Goal: Contribute content: Contribute content

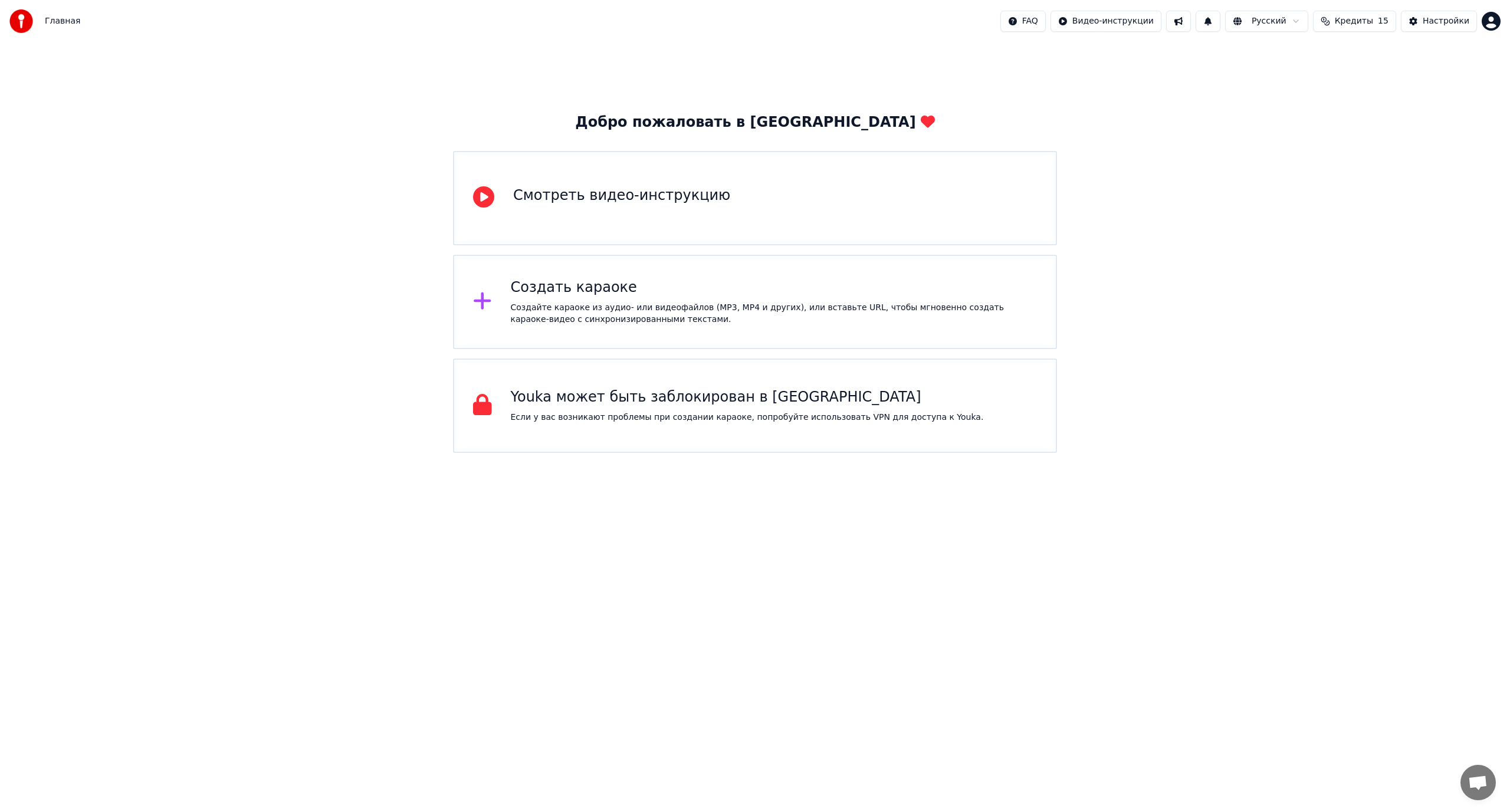
click at [1191, 22] on button at bounding box center [1178, 21] width 24 height 21
click at [1221, 18] on button at bounding box center [1207, 21] width 24 height 21
click at [1362, 20] on span "Кредиты" at bounding box center [1354, 21] width 38 height 12
click at [66, 20] on span "Главная" at bounding box center [62, 21] width 35 height 12
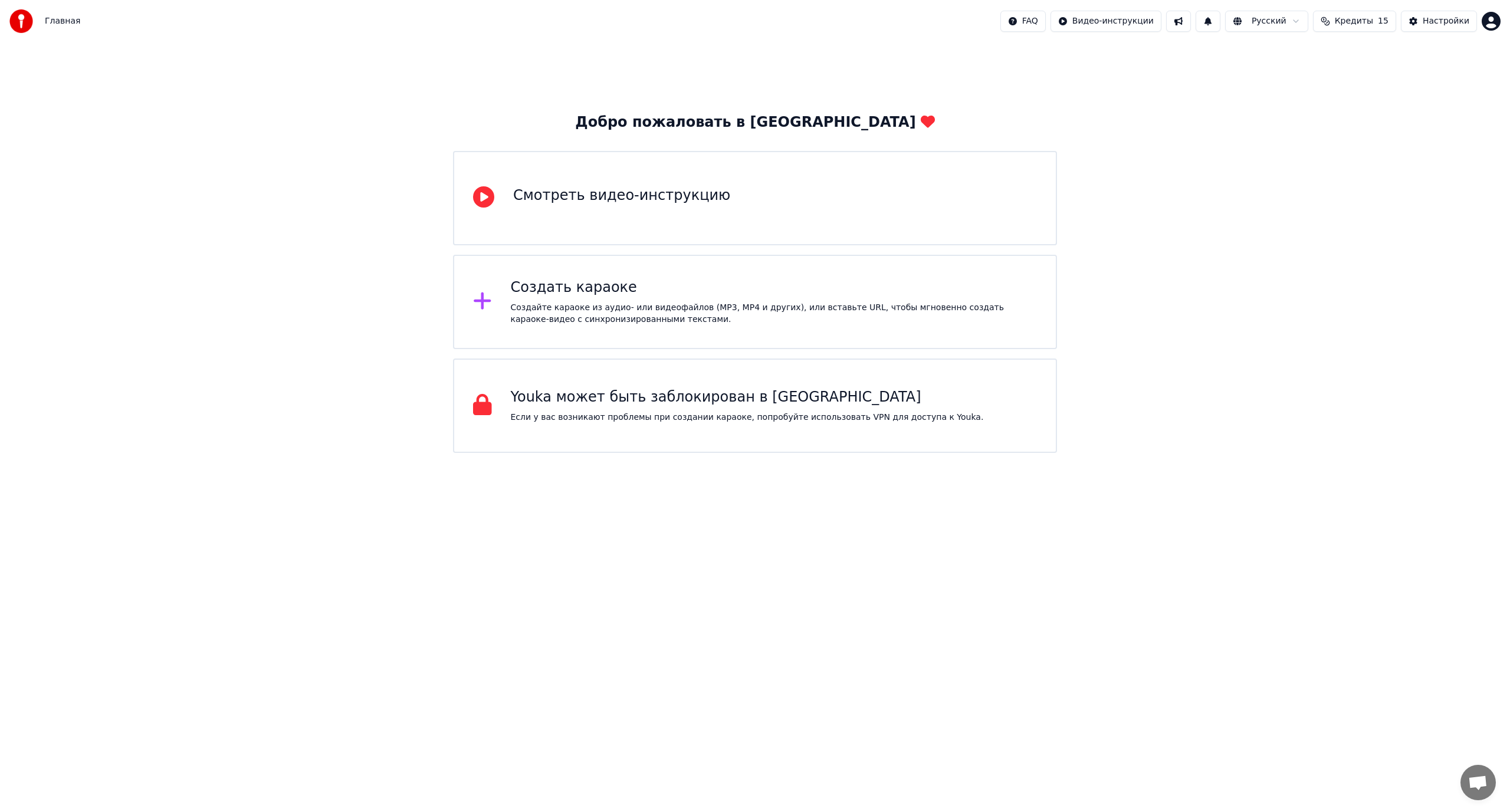
click at [60, 22] on span "Главная" at bounding box center [62, 21] width 35 height 12
click at [14, 16] on img at bounding box center [21, 21] width 24 height 24
click at [21, 16] on img at bounding box center [21, 21] width 24 height 24
click at [1441, 23] on div "Настройки" at bounding box center [1447, 21] width 47 height 12
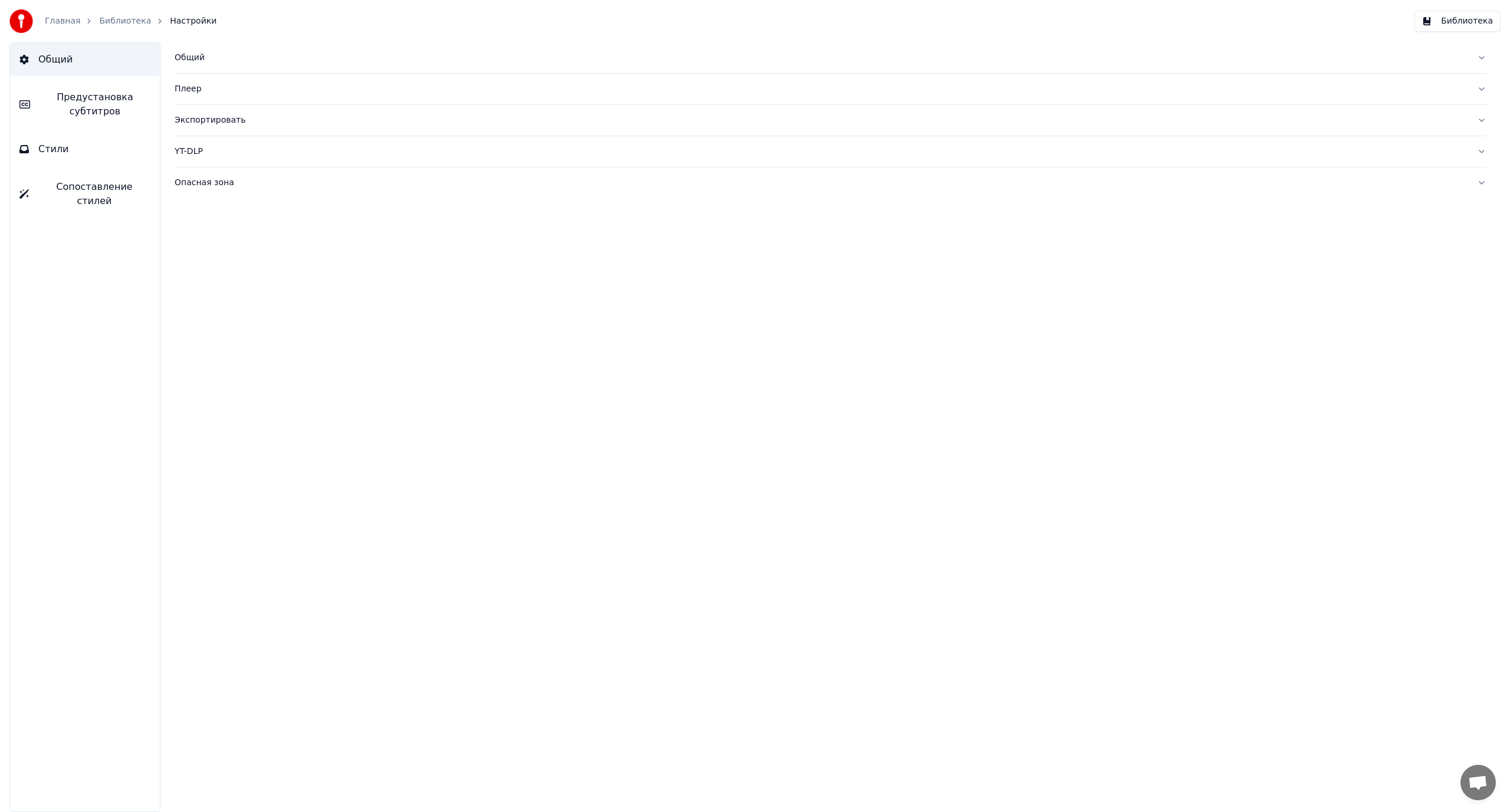
click at [53, 53] on span "Общий" at bounding box center [55, 60] width 34 height 14
click at [115, 16] on link "Библиотека" at bounding box center [125, 21] width 52 height 12
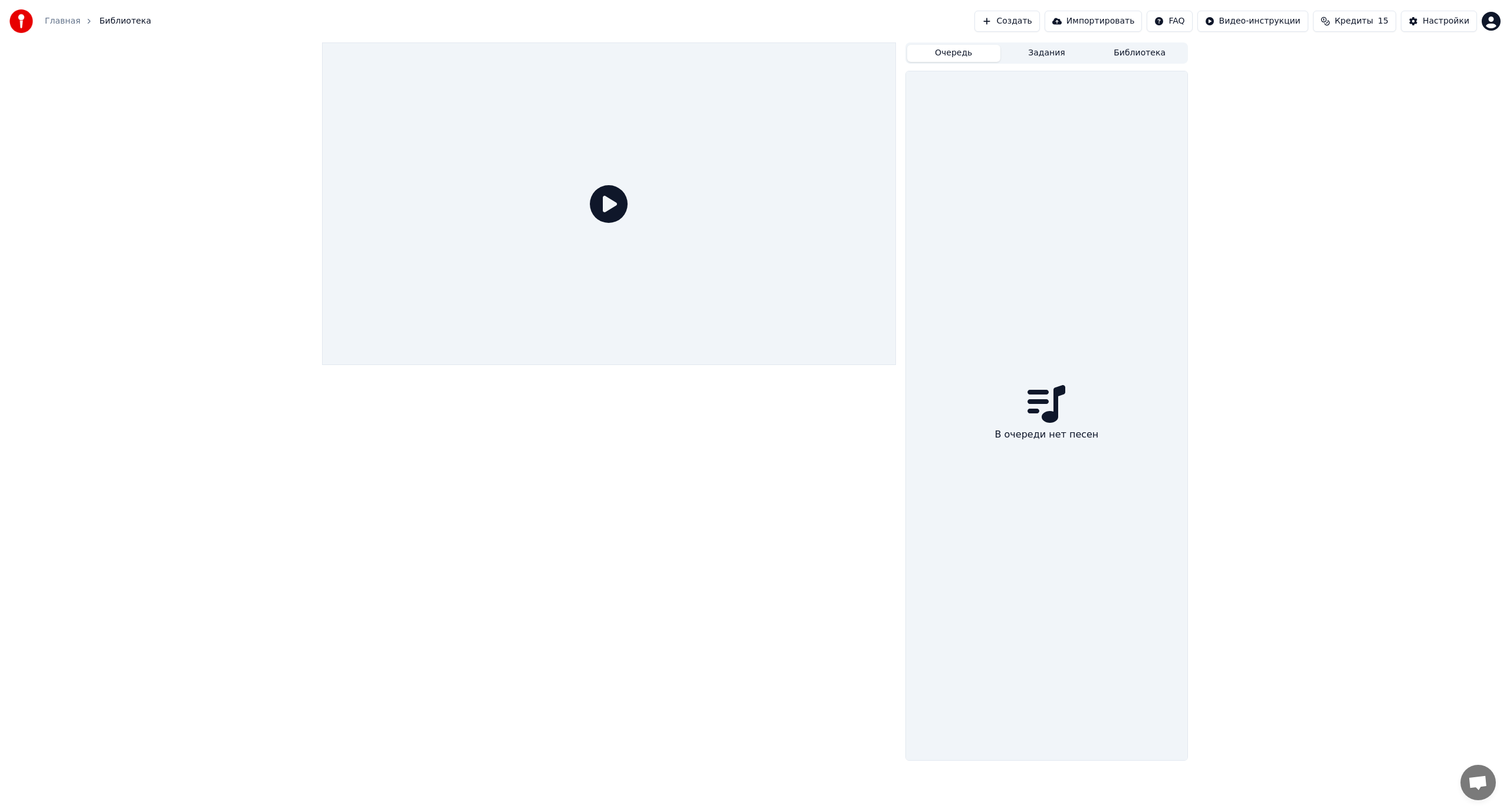
click at [949, 57] on button "Очередь" at bounding box center [953, 53] width 93 height 17
click at [1052, 52] on button "Задания" at bounding box center [1046, 53] width 93 height 17
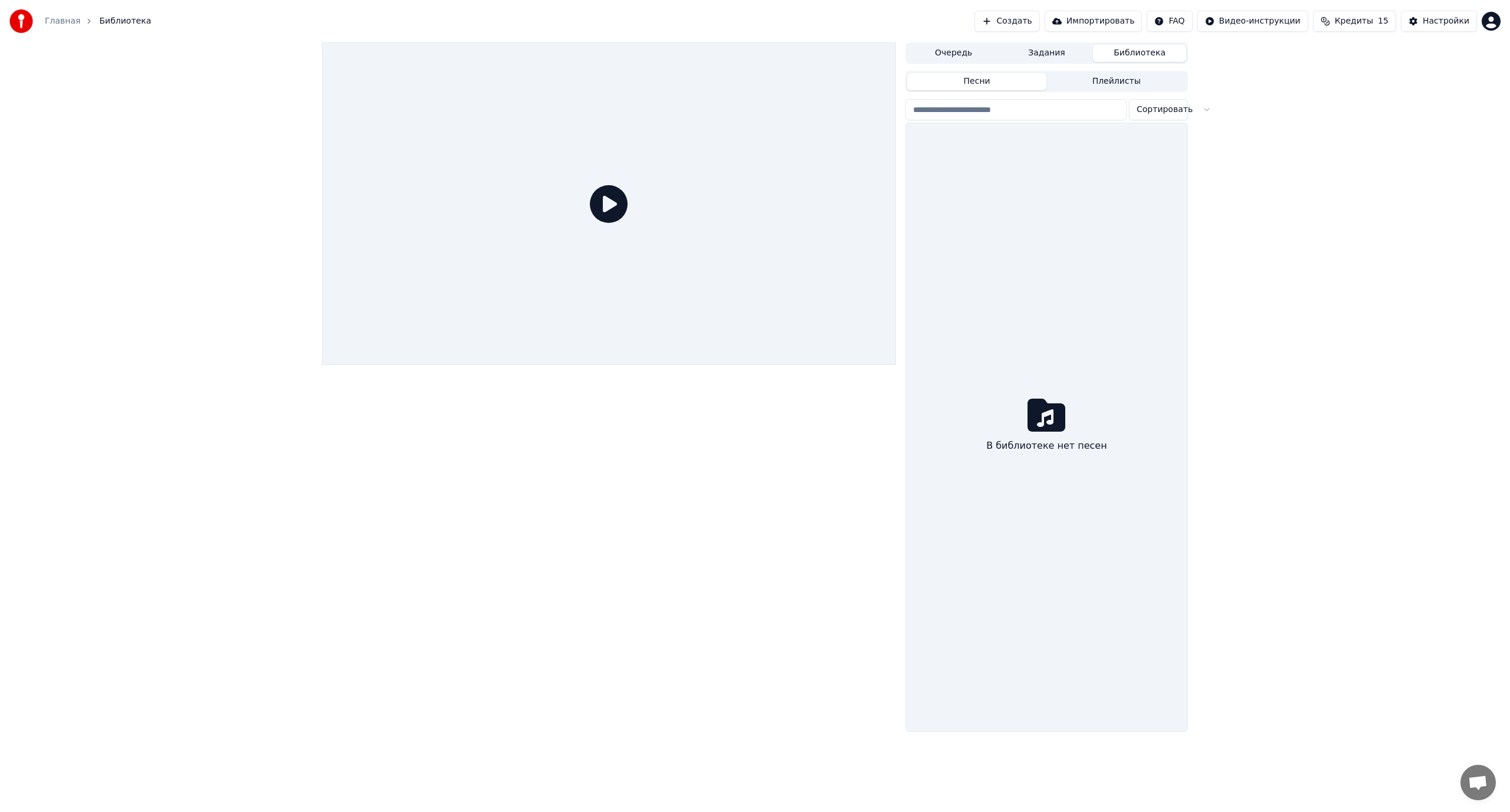
click at [1137, 55] on button "Библиотека" at bounding box center [1139, 53] width 93 height 17
click at [955, 56] on button "Очередь" at bounding box center [953, 53] width 93 height 17
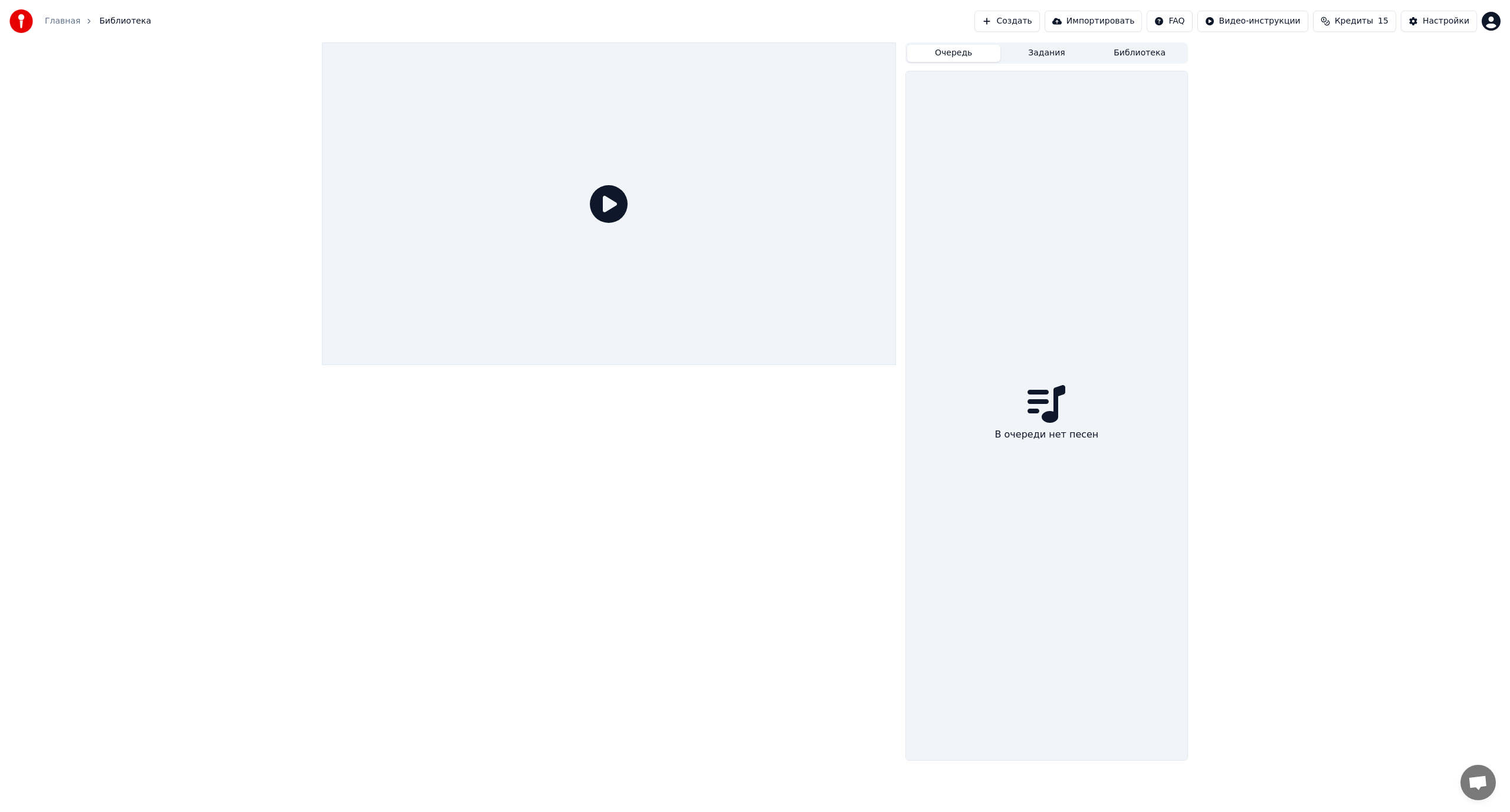
click at [612, 203] on icon at bounding box center [609, 204] width 38 height 38
click at [609, 200] on icon at bounding box center [609, 204] width 38 height 38
click at [609, 203] on icon at bounding box center [609, 204] width 38 height 38
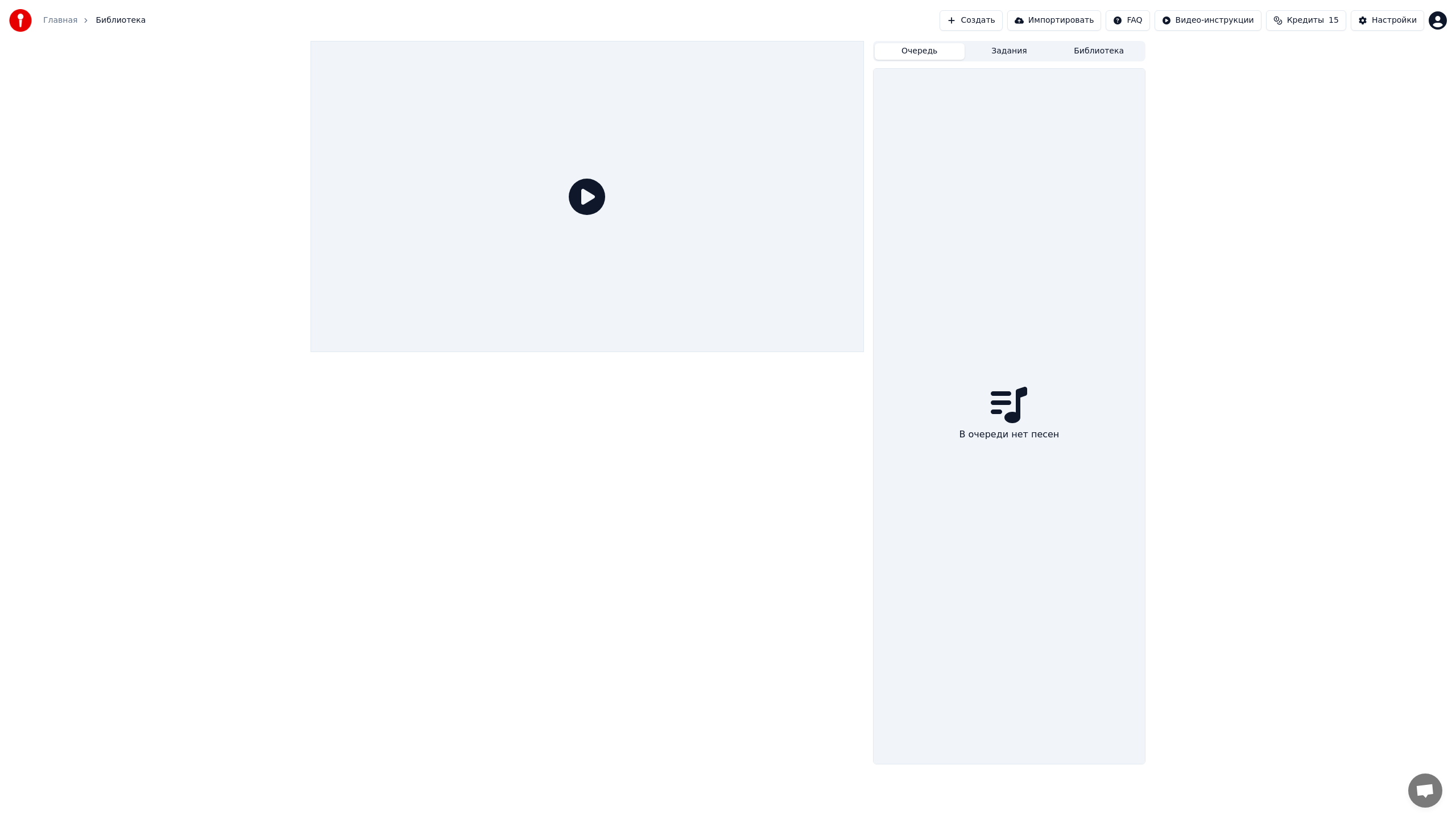
click at [605, 215] on icon at bounding box center [587, 197] width 37 height 37
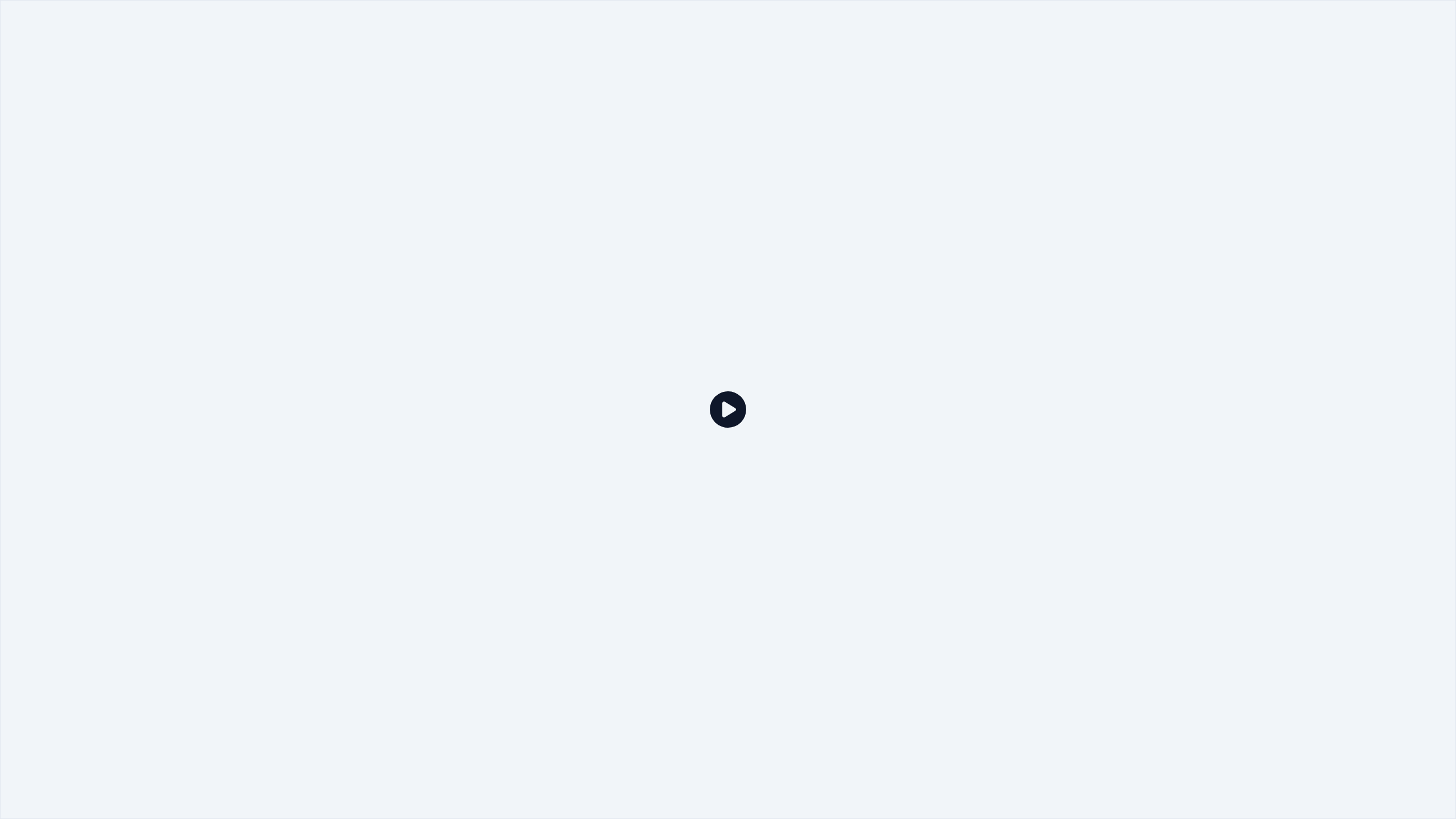
click at [1231, 382] on div at bounding box center [728, 409] width 1456 height 819
drag, startPoint x: 1211, startPoint y: 116, endPoint x: 1218, endPoint y: 113, distance: 7.6
click at [1220, 113] on div at bounding box center [728, 409] width 1456 height 819
drag, startPoint x: 1175, startPoint y: 158, endPoint x: 1180, endPoint y: 148, distance: 11.2
click at [1177, 154] on div at bounding box center [728, 409] width 1456 height 819
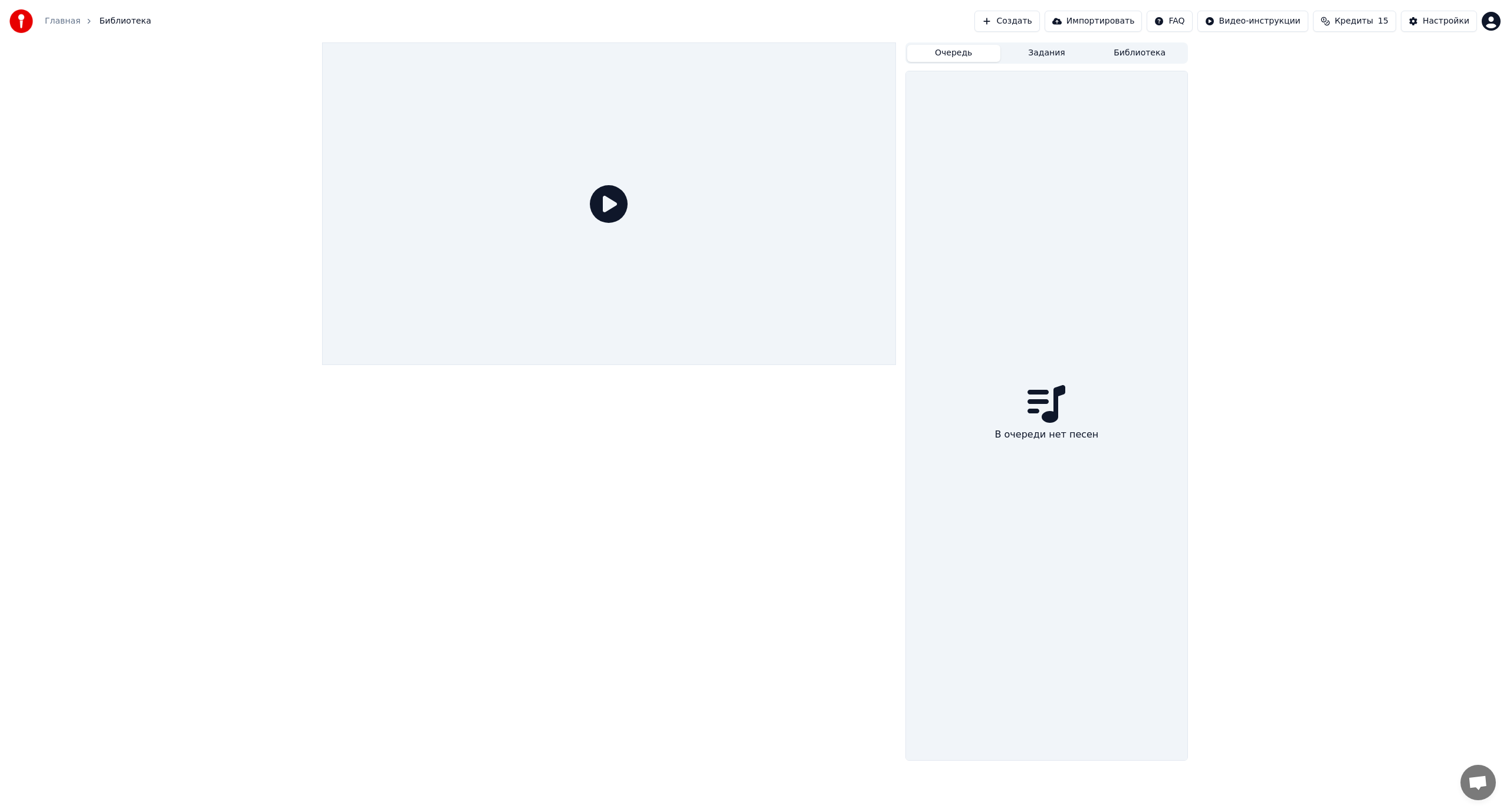
click at [1027, 20] on button "Создать" at bounding box center [1007, 21] width 65 height 21
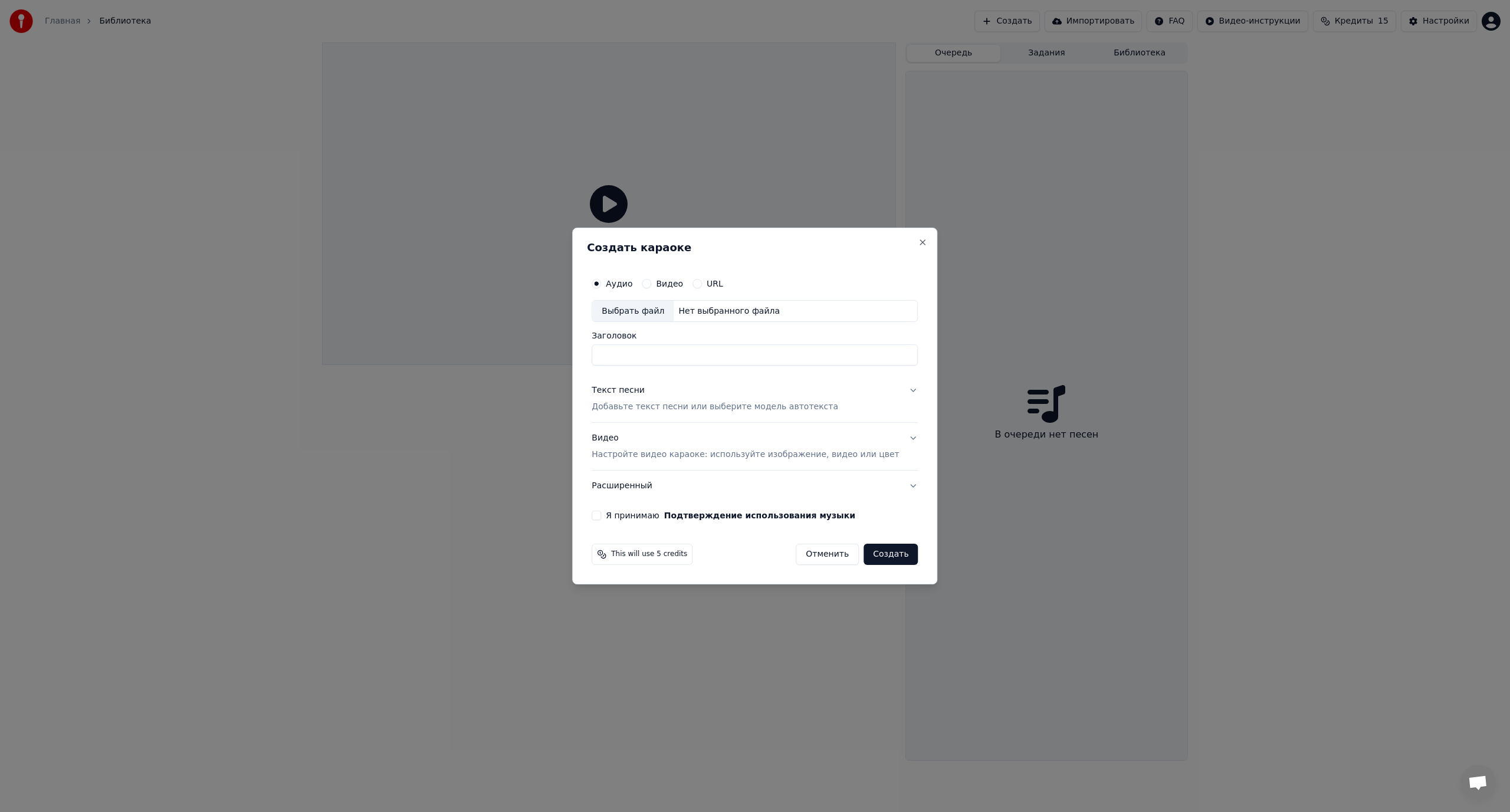
click at [645, 311] on div "Выбрать файл" at bounding box center [633, 311] width 81 height 21
type input "**********"
click at [640, 389] on div "Текст песни" at bounding box center [618, 391] width 53 height 12
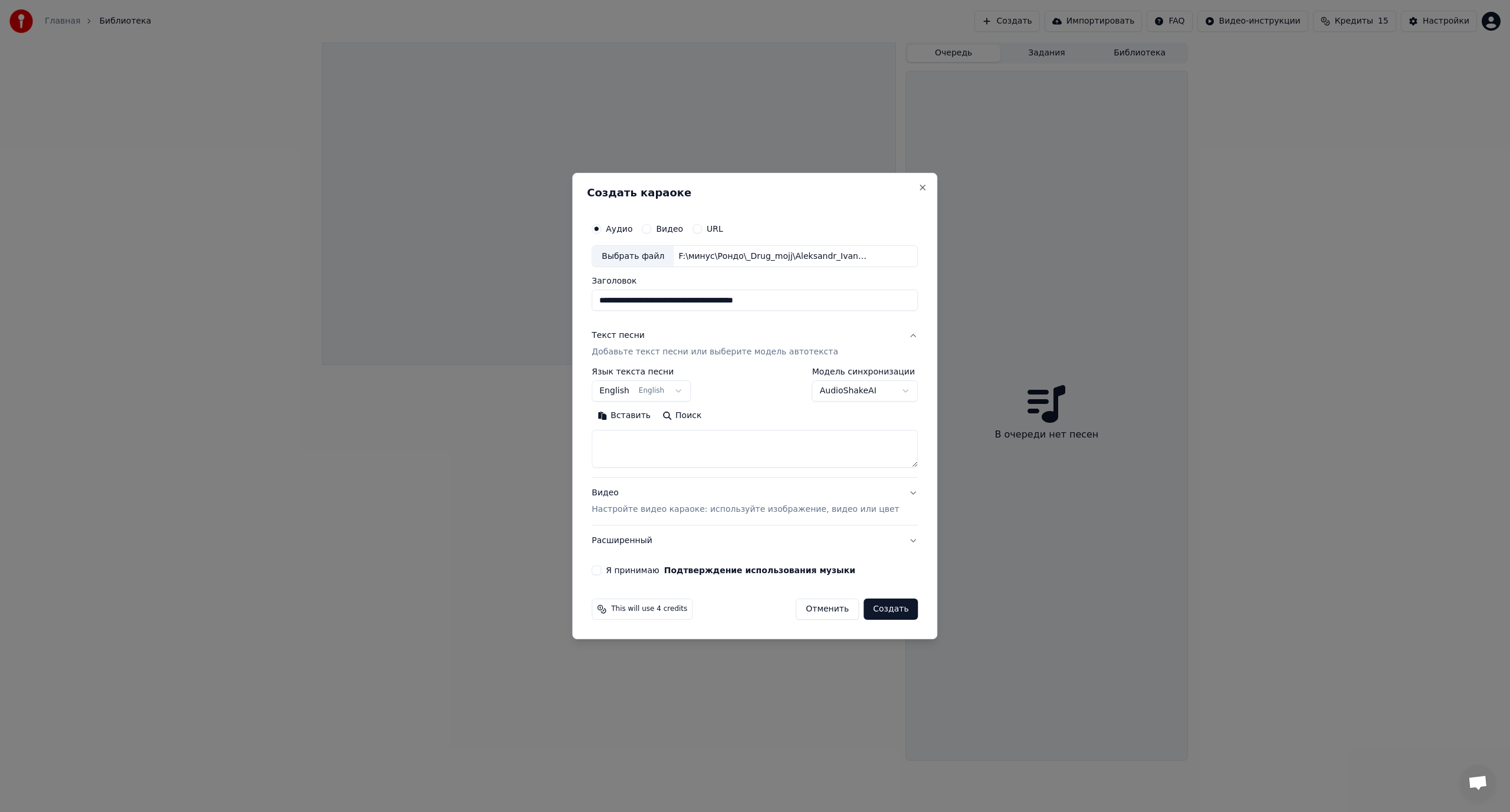
click at [687, 391] on body "**********" at bounding box center [755, 406] width 1510 height 812
click at [775, 411] on body "**********" at bounding box center [755, 406] width 1510 height 812
click at [642, 415] on button "Вставить" at bounding box center [624, 416] width 65 height 19
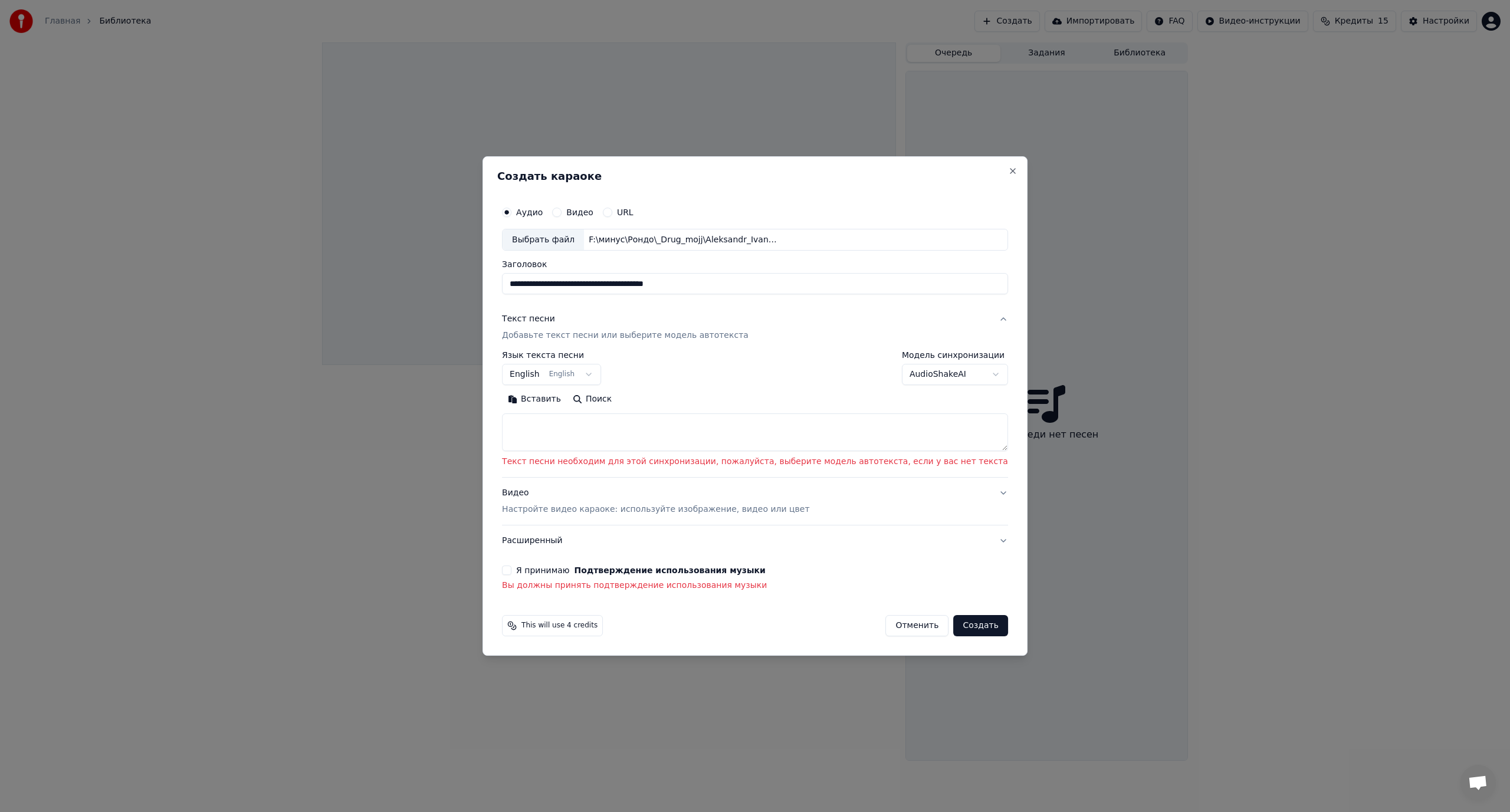
click at [567, 394] on button "Вставить" at bounding box center [534, 400] width 65 height 19
click at [567, 399] on button "Вставить" at bounding box center [534, 400] width 65 height 19
click at [567, 400] on button "Вставить" at bounding box center [534, 400] width 65 height 19
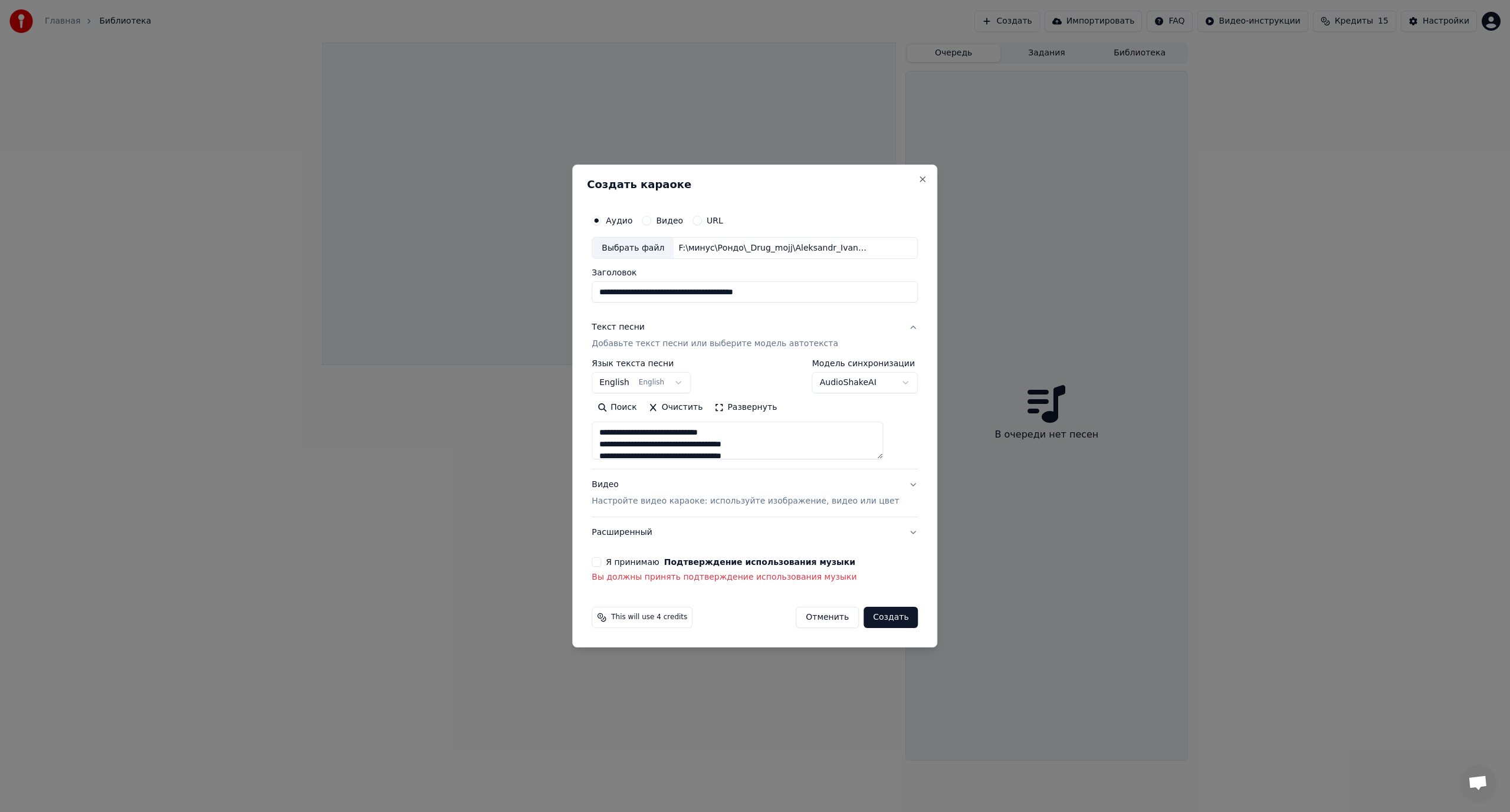
type textarea "**********"
click at [688, 381] on body "**********" at bounding box center [755, 406] width 1510 height 812
select select "**"
click at [601, 561] on button "Я принимаю Подтверждение использования музыки" at bounding box center [596, 562] width 9 height 9
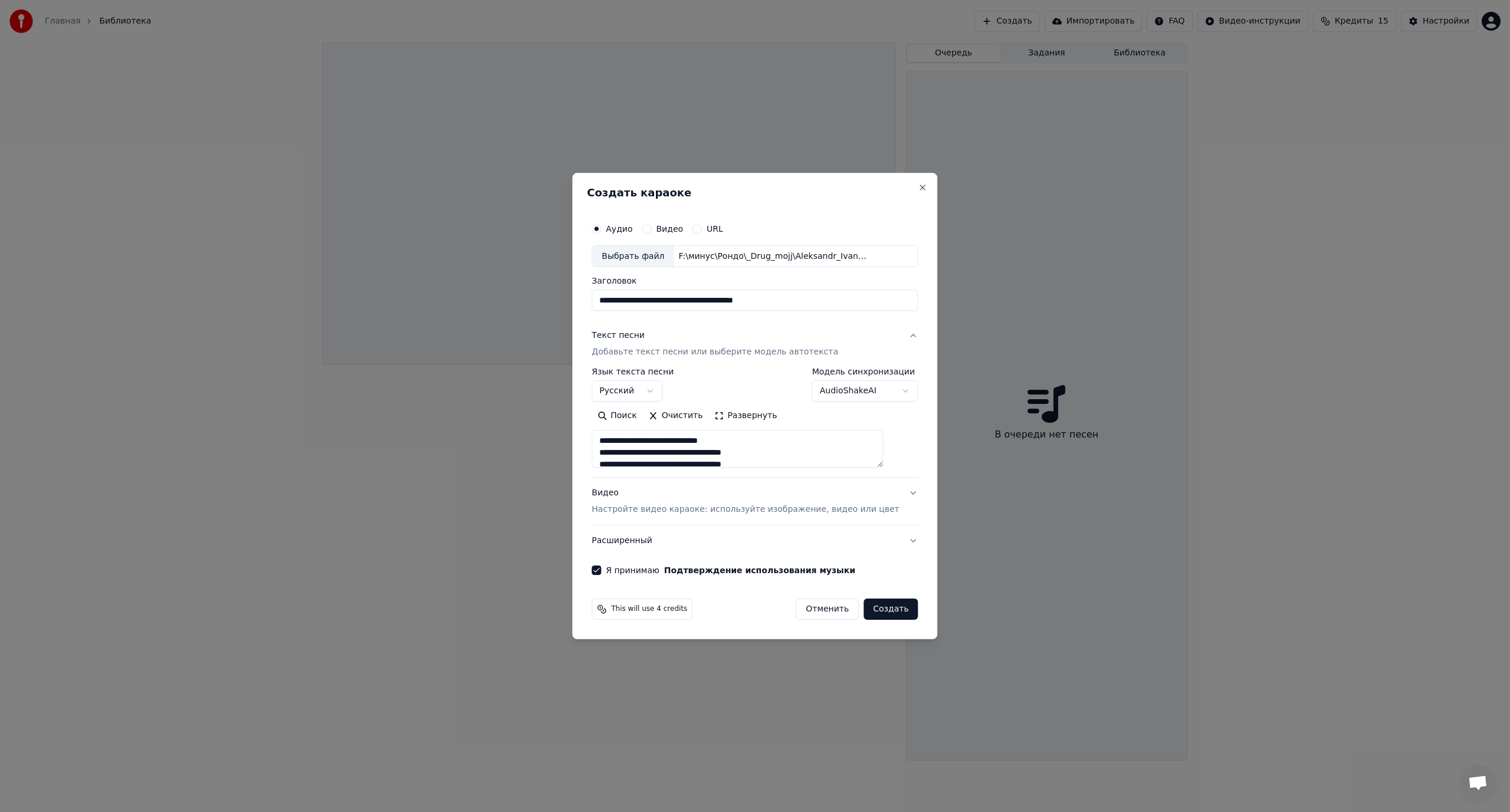
click at [879, 608] on button "Создать" at bounding box center [891, 609] width 54 height 21
type textarea "**********"
